Goal: Task Accomplishment & Management: Complete application form

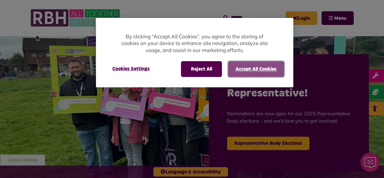
click at [236, 67] on button "Accept All Cookies" at bounding box center [256, 69] width 56 height 16
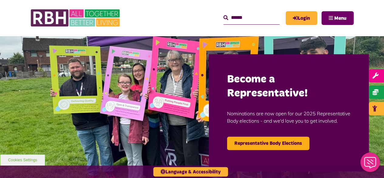
click at [346, 17] on span "Menu" at bounding box center [341, 18] width 12 height 5
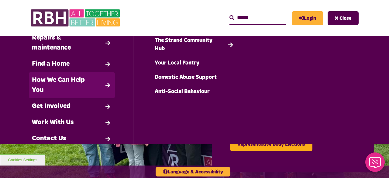
scroll to position [65, 0]
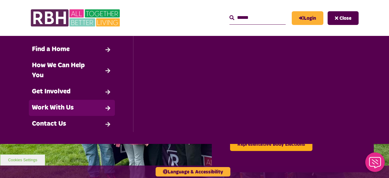
click at [102, 105] on link "Work With Us" at bounding box center [72, 108] width 86 height 16
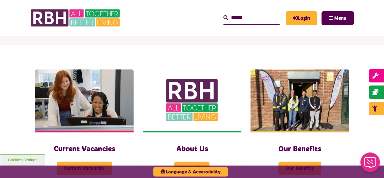
scroll to position [134, 0]
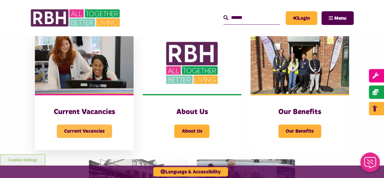
click at [75, 134] on span "Current Vacancies" at bounding box center [84, 130] width 55 height 13
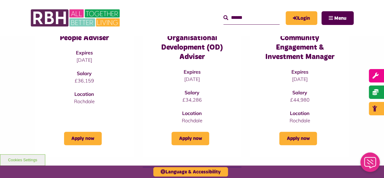
scroll to position [106, 0]
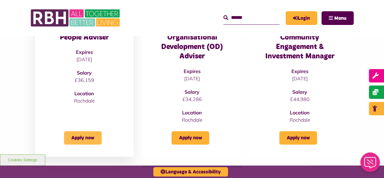
click at [74, 137] on link "Apply now" at bounding box center [83, 137] width 38 height 13
